Goal: Information Seeking & Learning: Learn about a topic

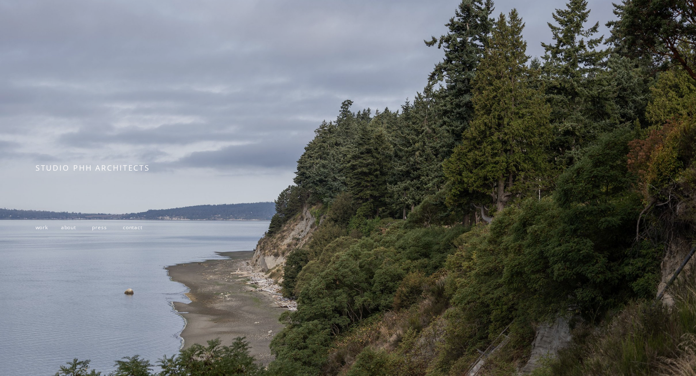
scroll to position [42, 0]
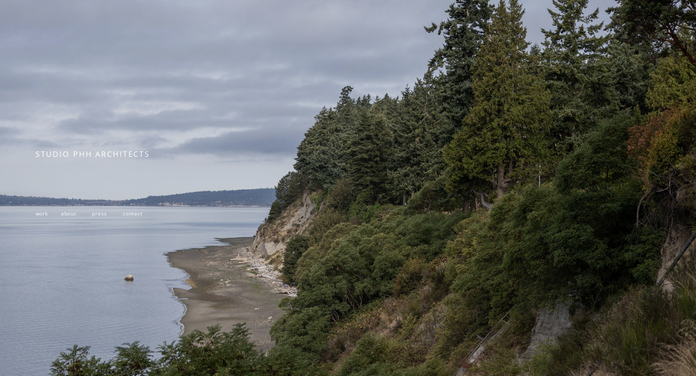
click at [43, 216] on span "work" at bounding box center [42, 213] width 13 height 7
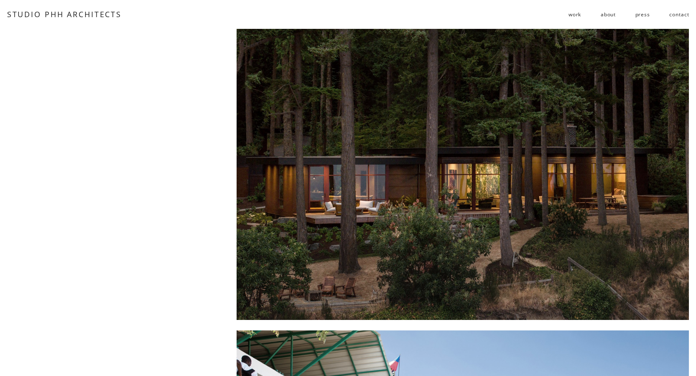
click at [0, 0] on span "residential" at bounding box center [0, 0] width 0 height 0
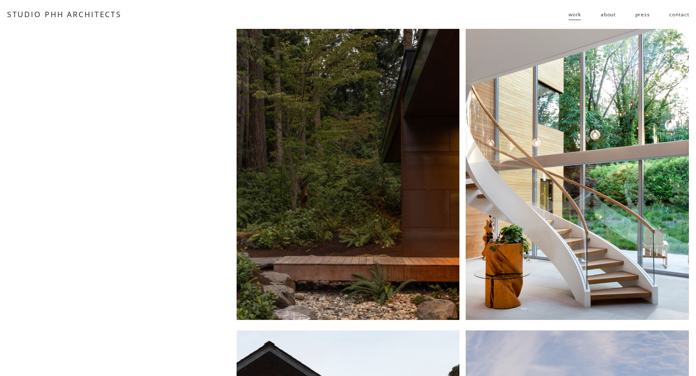
click at [383, 149] on div at bounding box center [348, 174] width 223 height 291
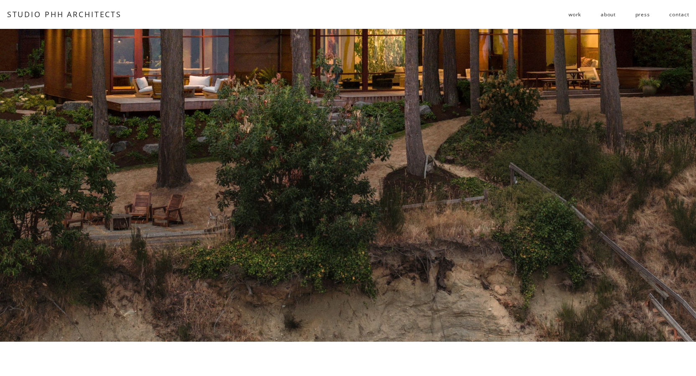
scroll to position [1296, 0]
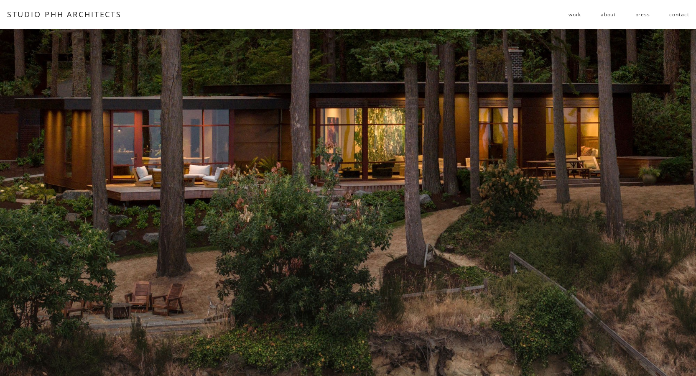
click at [605, 14] on link "about" at bounding box center [608, 14] width 15 height 13
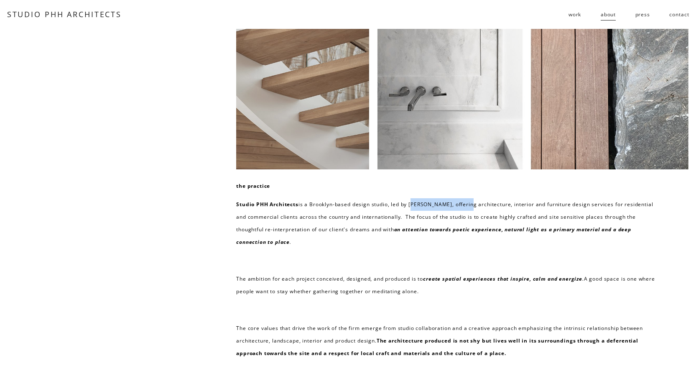
drag, startPoint x: 411, startPoint y: 203, endPoint x: 471, endPoint y: 205, distance: 59.9
click at [471, 205] on p "Studio PHH Architects is a Brooklyn-based design studio, led by [PERSON_NAME], …" at bounding box center [448, 223] width 424 height 50
copy p "[PERSON_NAME]"
